Goal: Information Seeking & Learning: Learn about a topic

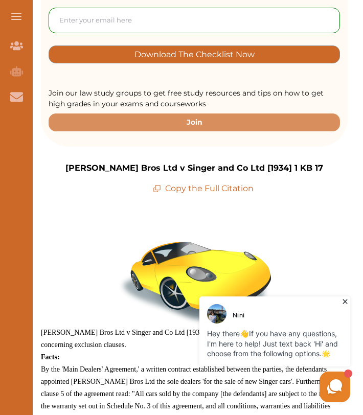
scroll to position [219, 0]
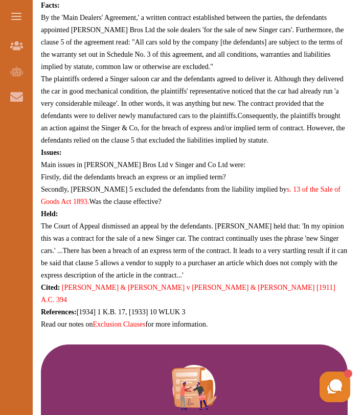
scroll to position [566, 0]
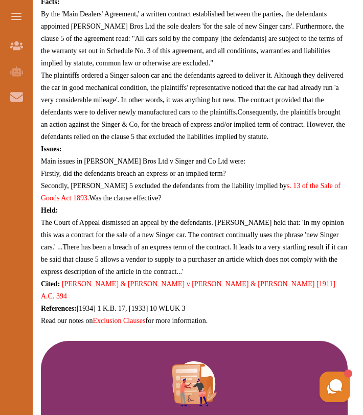
drag, startPoint x: 39, startPoint y: 174, endPoint x: 173, endPoint y: 183, distance: 134.2
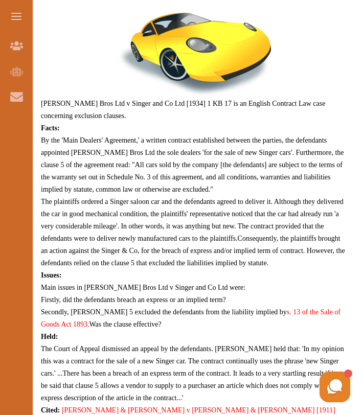
scroll to position [441, 0]
